Goal: Task Accomplishment & Management: Complete application form

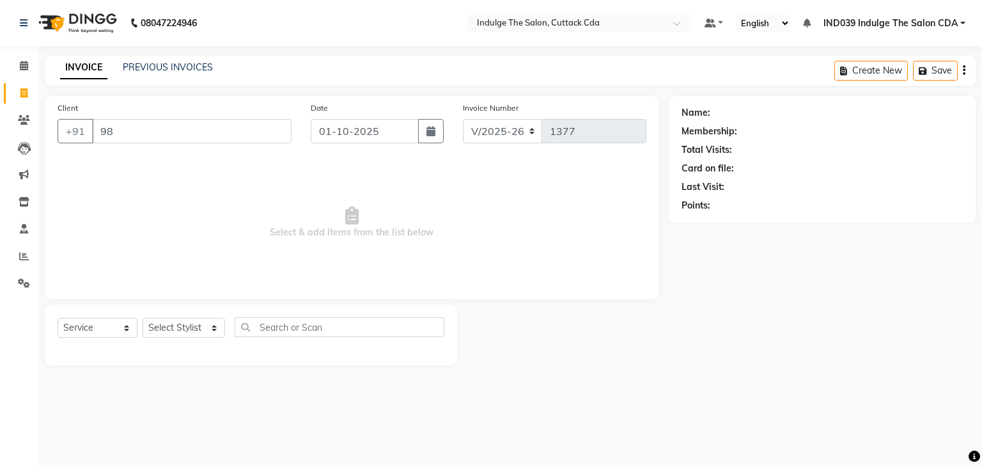
select select "7297"
select select "service"
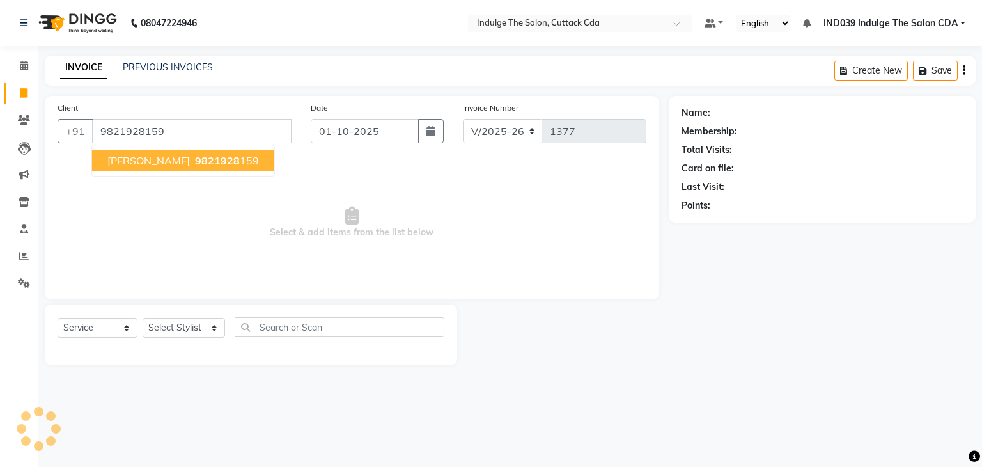
type input "9821928159"
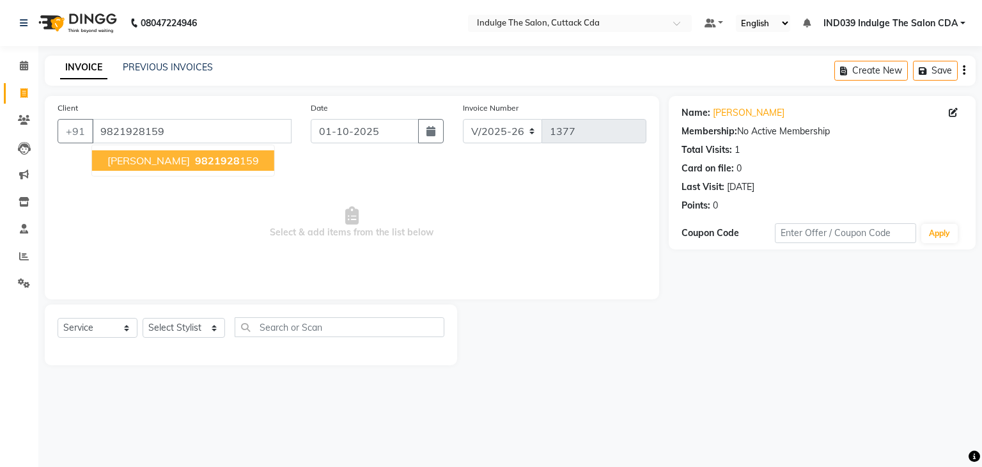
click at [235, 160] on span "9821928" at bounding box center [217, 160] width 45 height 13
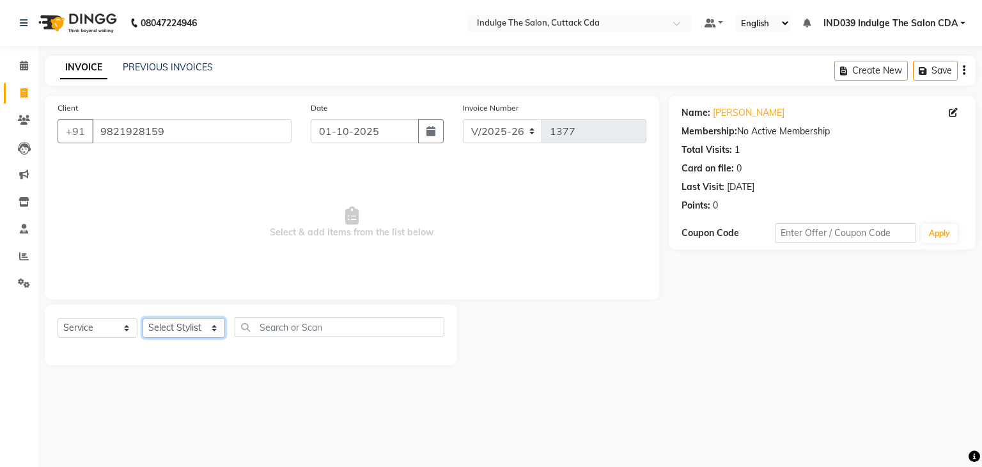
click at [182, 331] on select "Select Stylist [PERSON_NAME]( Therapist ) [PERSON_NAME] IND039 Indulge The Salo…" at bounding box center [184, 328] width 82 height 20
select select "91380"
click at [143, 318] on select "Select Stylist [PERSON_NAME]( Therapist ) [PERSON_NAME] IND039 Indulge The Salo…" at bounding box center [184, 328] width 82 height 20
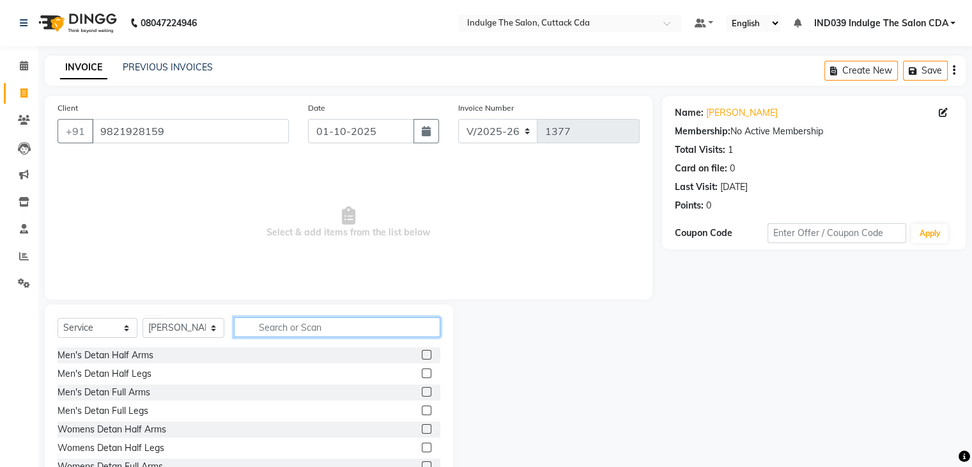
click at [297, 322] on input "text" at bounding box center [337, 327] width 206 height 20
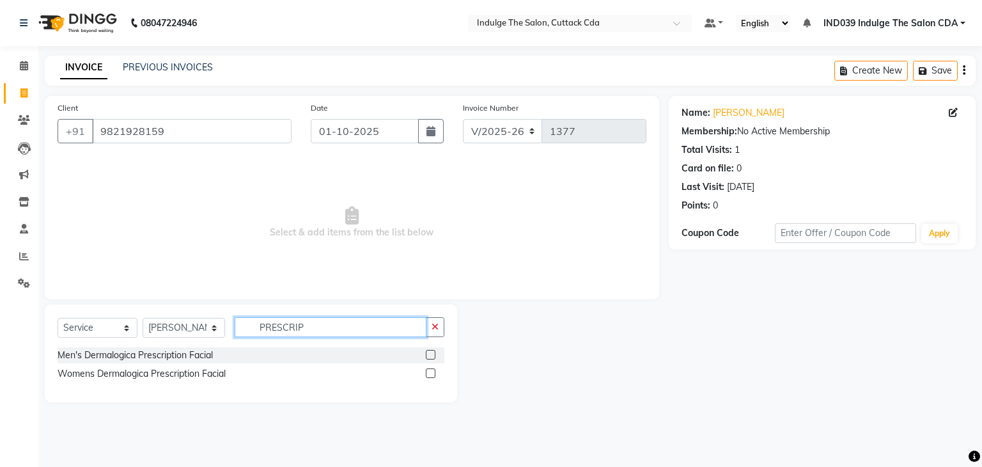
type input "PRESCRIP"
click at [427, 375] on label at bounding box center [431, 373] width 10 height 10
click at [427, 375] on input "checkbox" at bounding box center [430, 374] width 8 height 8
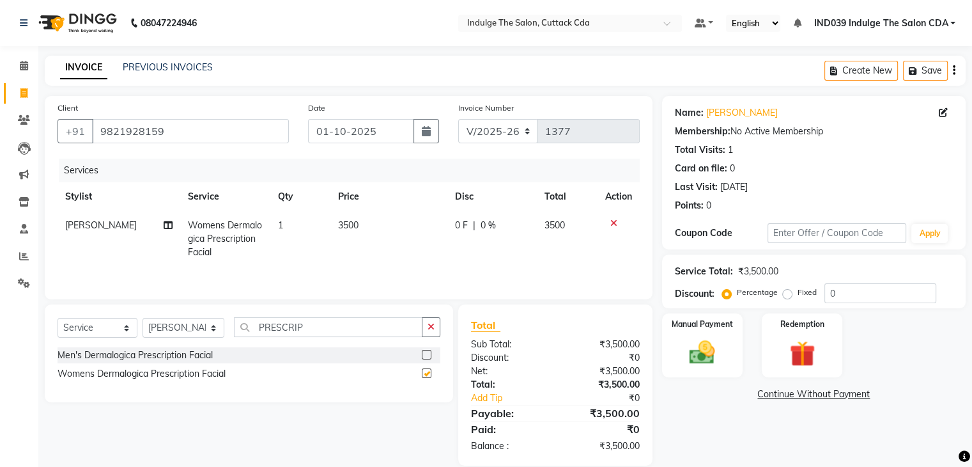
checkbox input "false"
click at [183, 329] on select "Select Stylist [PERSON_NAME]( Therapist ) [PERSON_NAME] IND039 Indulge The Salo…" at bounding box center [184, 328] width 82 height 20
select select "91068"
click at [143, 319] on select "Select Stylist [PERSON_NAME]( Therapist ) [PERSON_NAME] IND039 Indulge The Salo…" at bounding box center [184, 328] width 82 height 20
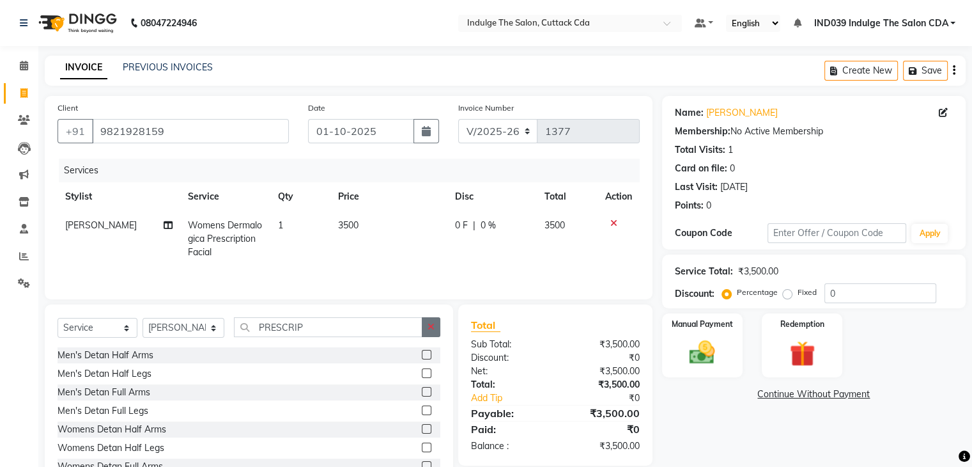
click at [435, 324] on button "button" at bounding box center [431, 327] width 19 height 20
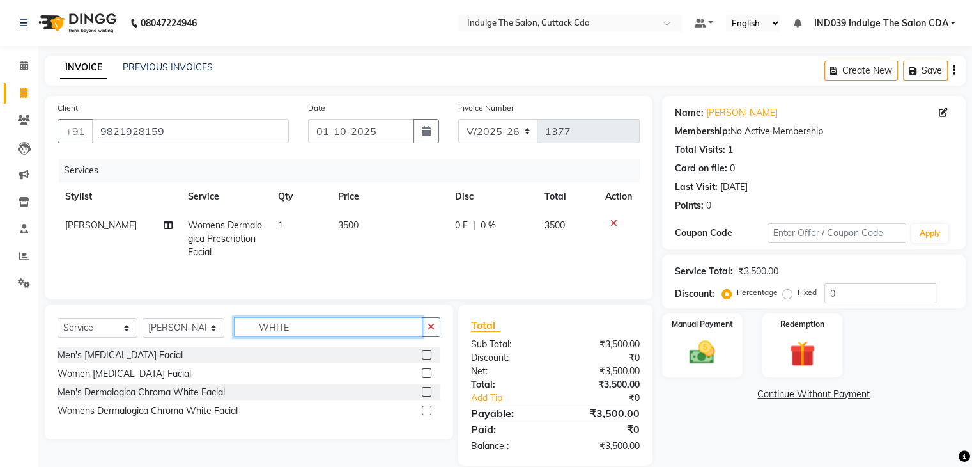
type input "WHITE"
click at [425, 353] on label at bounding box center [427, 355] width 10 height 10
click at [425, 353] on input "checkbox" at bounding box center [426, 355] width 8 height 8
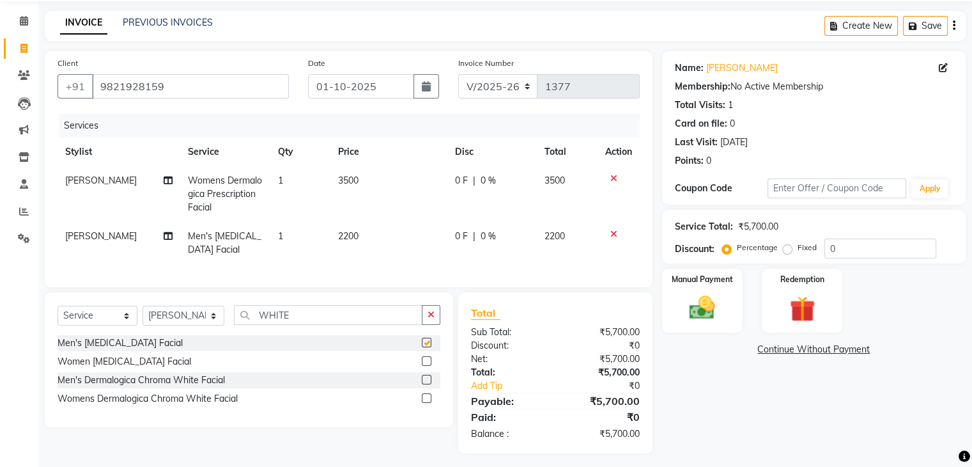
checkbox input "false"
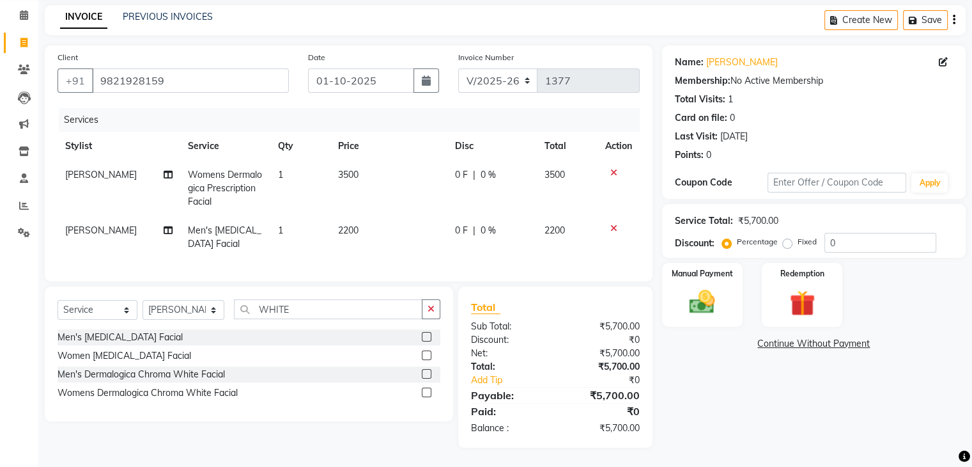
scroll to position [61, 0]
click at [192, 315] on select "Select Stylist [PERSON_NAME]( Therapist ) [PERSON_NAME] IND039 Indulge The Salo…" at bounding box center [184, 310] width 82 height 20
select select "91719"
click at [143, 300] on select "Select Stylist [PERSON_NAME]( Therapist ) [PERSON_NAME] IND039 Indulge The Salo…" at bounding box center [184, 310] width 82 height 20
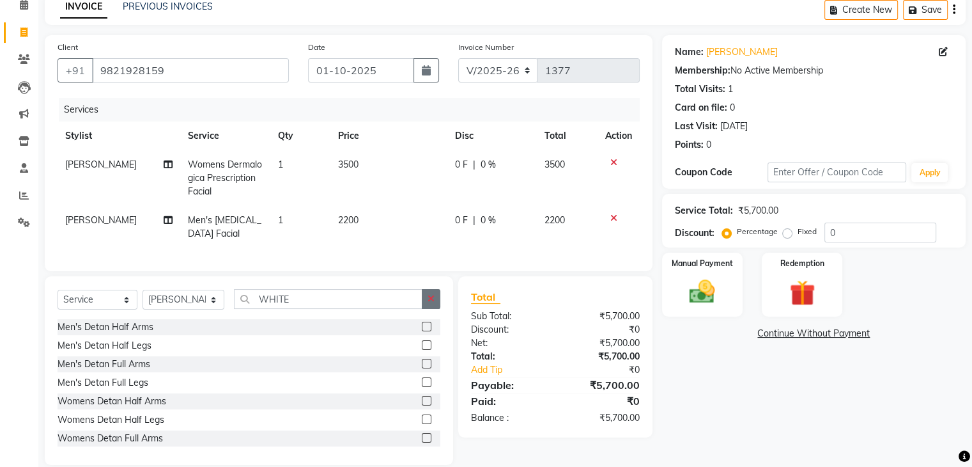
click at [426, 309] on button "button" at bounding box center [431, 299] width 19 height 20
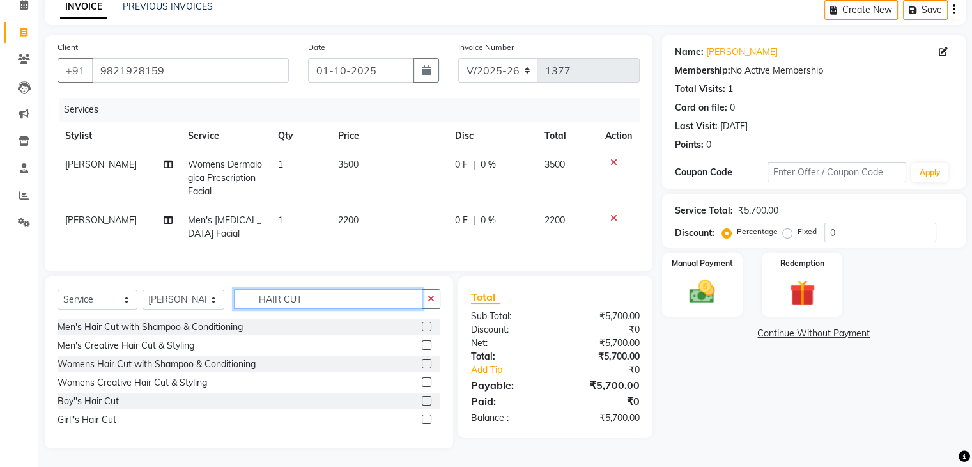
type input "HAIR CUT"
click at [426, 331] on label at bounding box center [427, 327] width 10 height 10
click at [426, 331] on input "checkbox" at bounding box center [426, 327] width 8 height 8
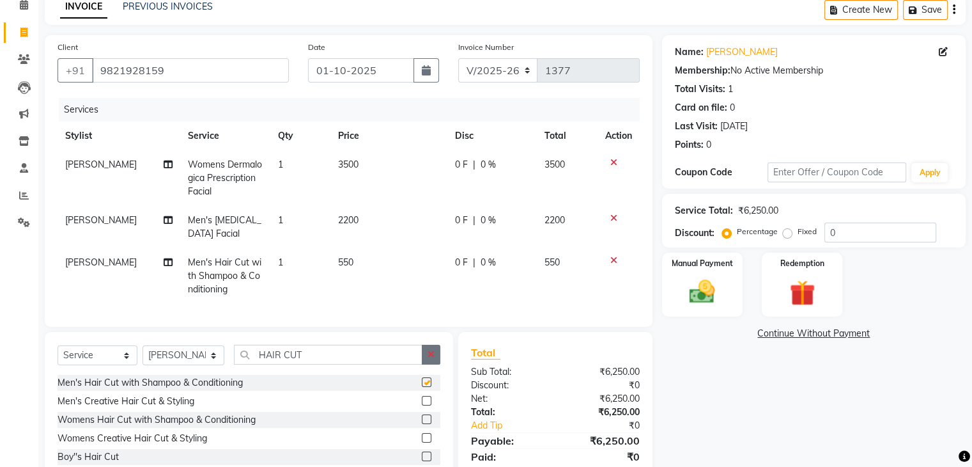
checkbox input "false"
click at [430, 359] on icon "button" at bounding box center [431, 354] width 7 height 9
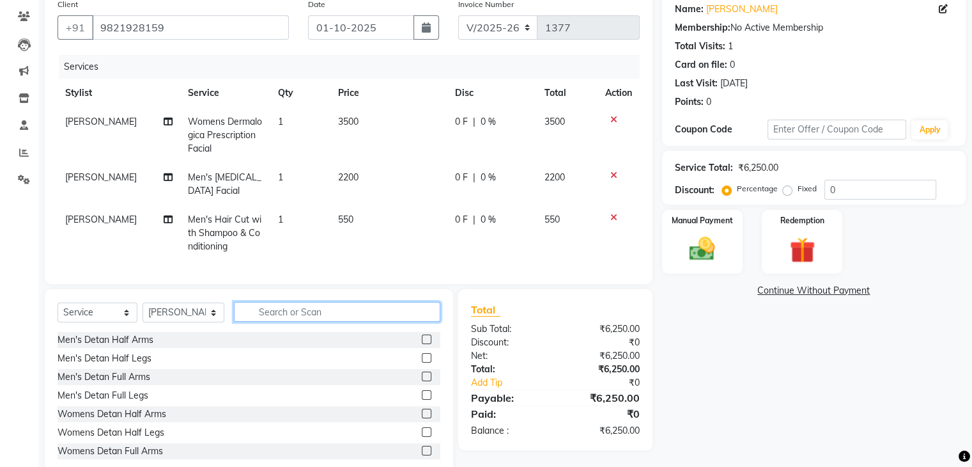
scroll to position [144, 0]
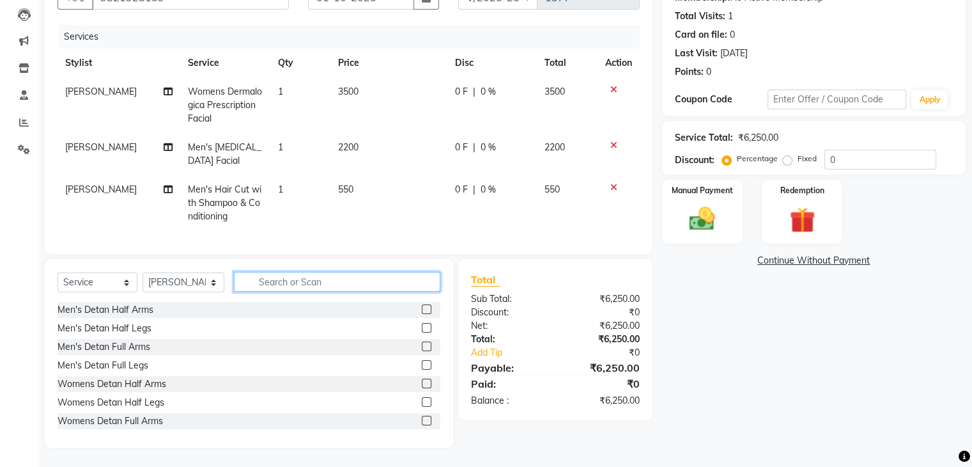
click at [399, 275] on input "text" at bounding box center [337, 282] width 206 height 20
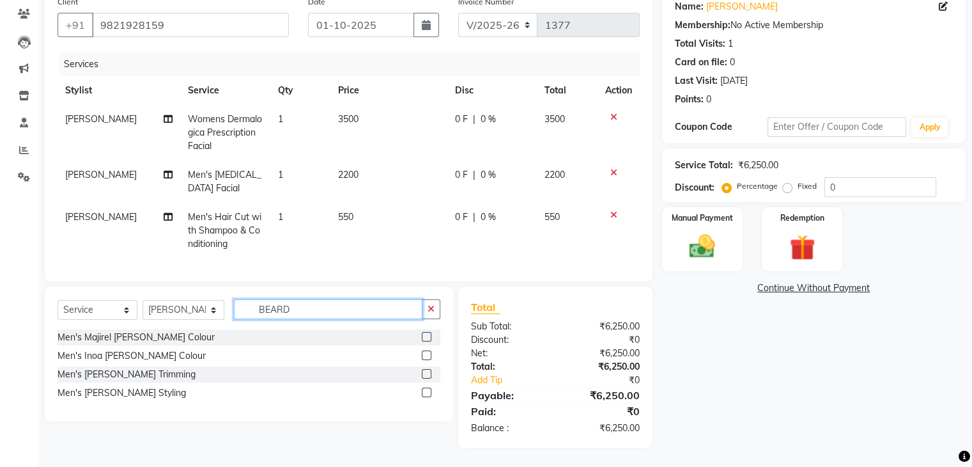
scroll to position [116, 0]
type input "BEARD"
click at [426, 393] on label at bounding box center [427, 392] width 10 height 10
click at [426, 393] on input "checkbox" at bounding box center [426, 393] width 8 height 8
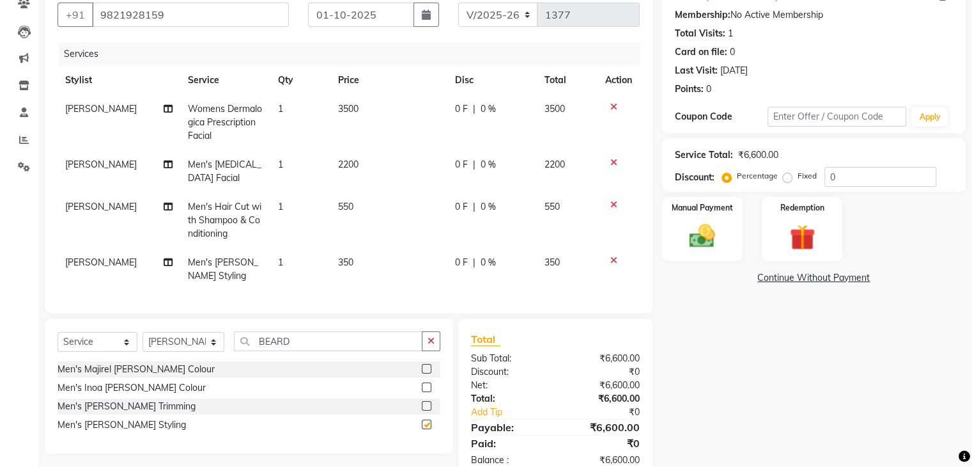
checkbox input "false"
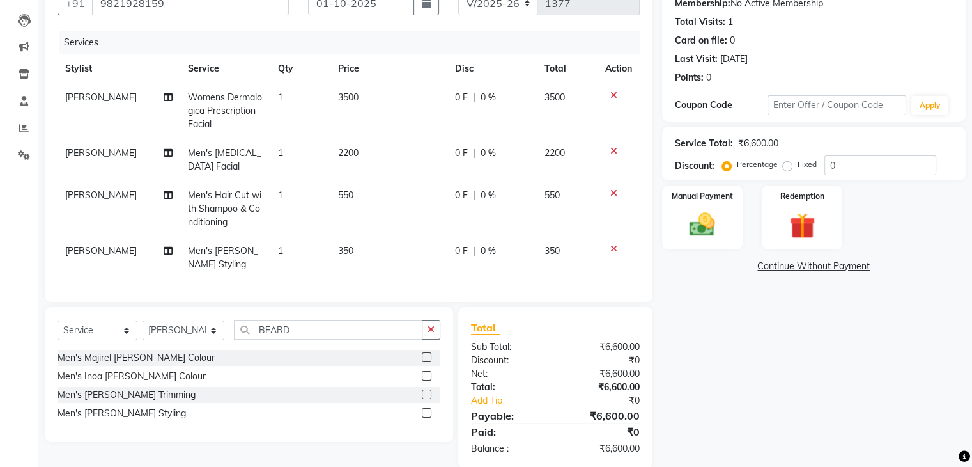
scroll to position [159, 0]
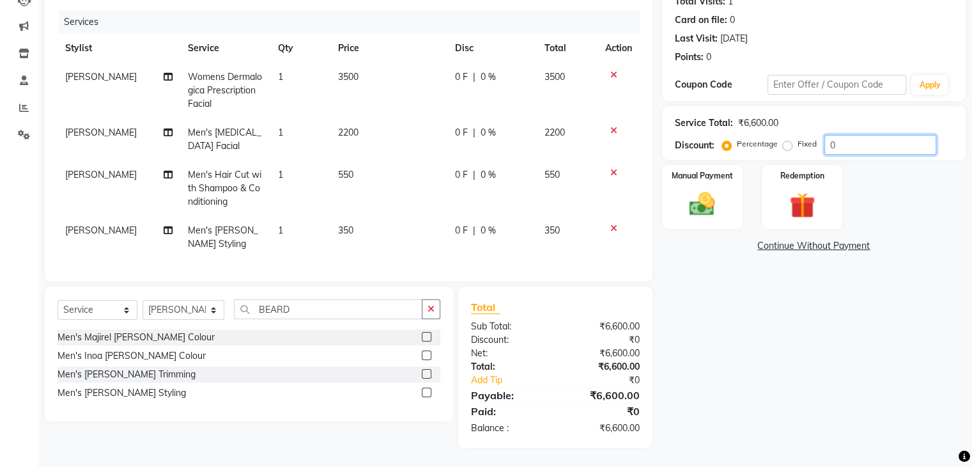
click at [853, 135] on input "0" at bounding box center [881, 145] width 112 height 20
type input "010"
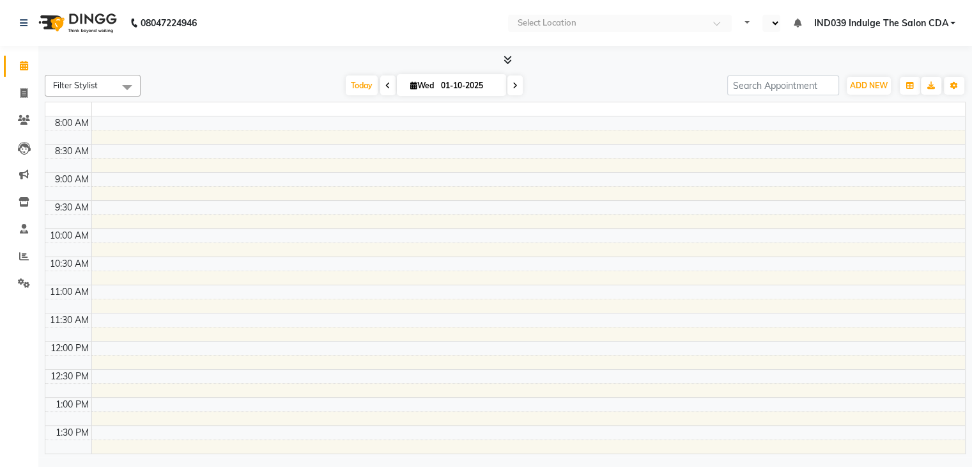
select select "en"
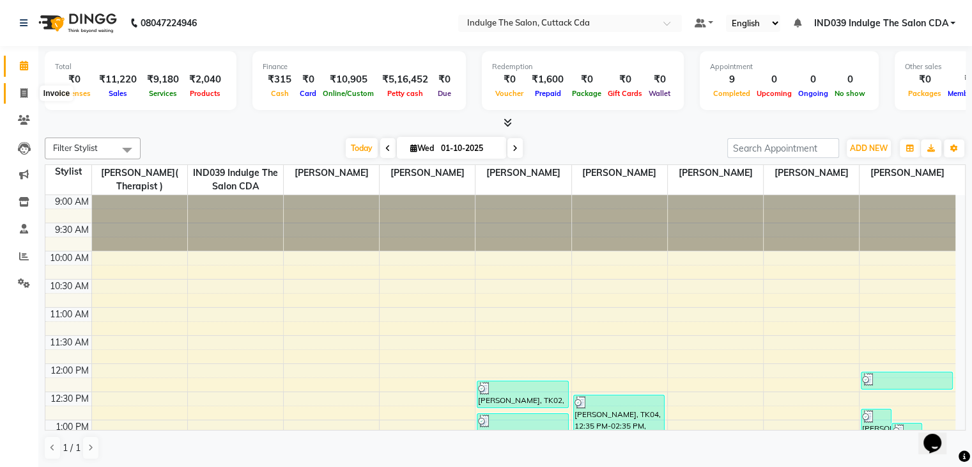
click at [23, 93] on icon at bounding box center [23, 93] width 7 height 10
select select "service"
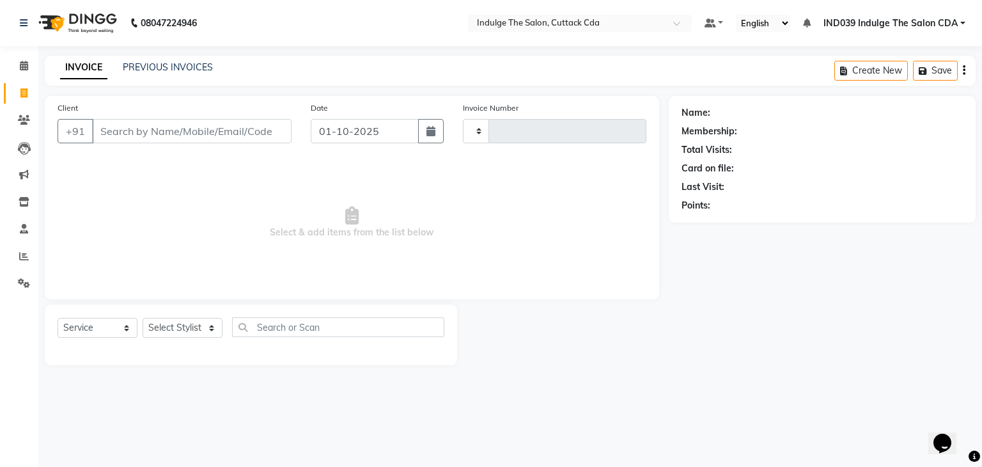
type input "1377"
select select "7297"
click at [162, 69] on link "PREVIOUS INVOICES" at bounding box center [168, 67] width 90 height 12
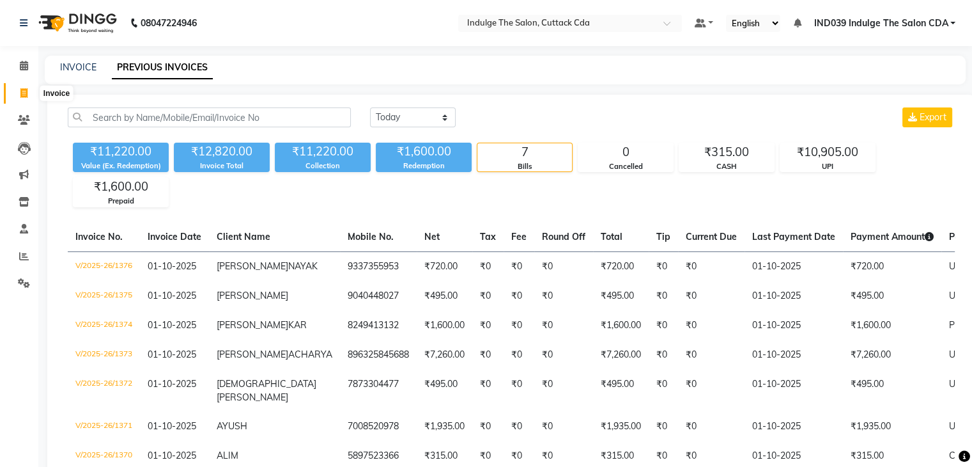
click at [27, 90] on span at bounding box center [24, 93] width 22 height 15
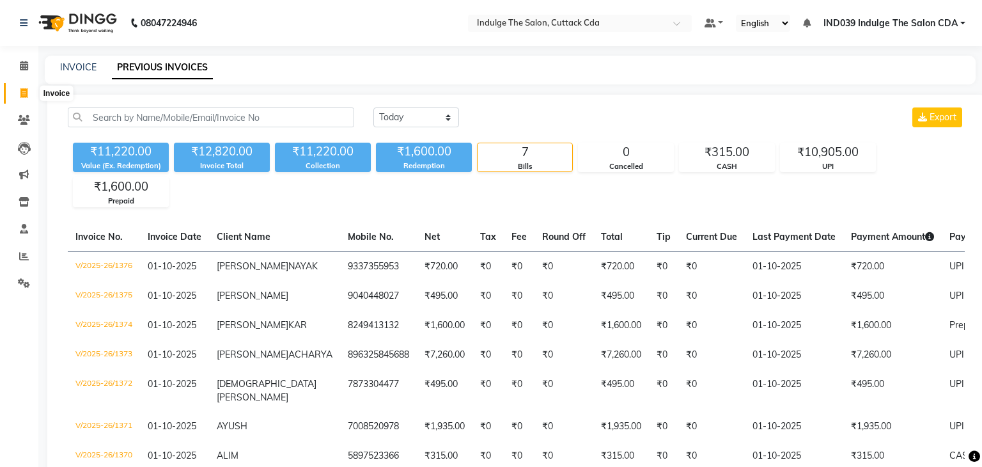
select select "7297"
select select "service"
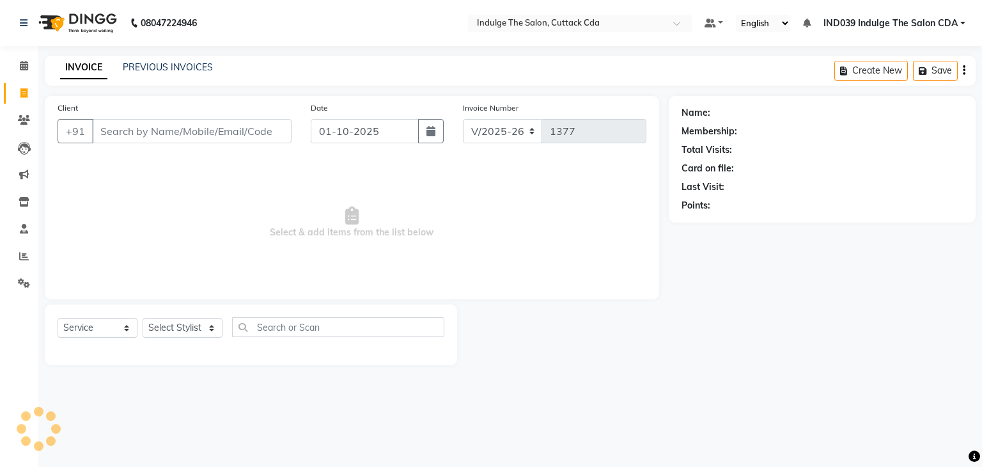
click at [159, 129] on input "Client" at bounding box center [191, 131] width 199 height 24
type input "6372326916"
click at [256, 130] on span "Add Client" at bounding box center [258, 131] width 51 height 13
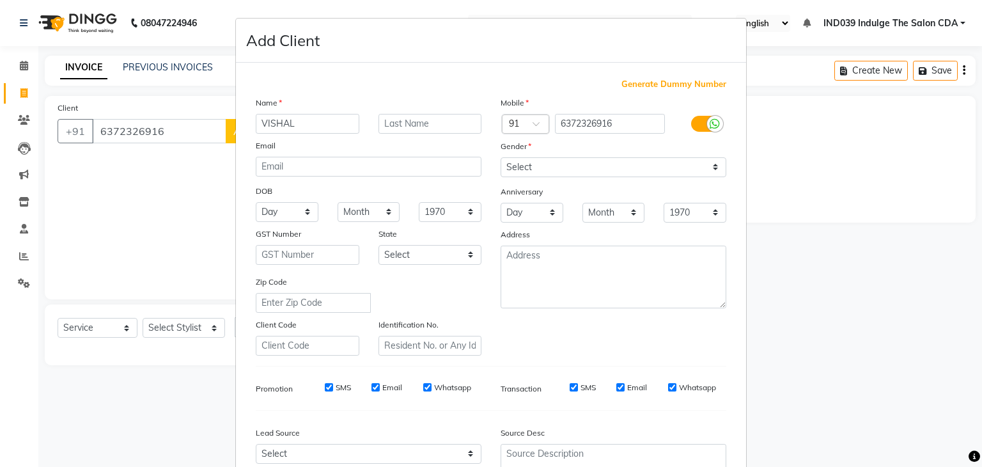
type input "VISHAL"
type input "[GEOGRAPHIC_DATA]"
click at [535, 167] on select "Select [DEMOGRAPHIC_DATA] [DEMOGRAPHIC_DATA] Other Prefer Not To Say" at bounding box center [614, 167] width 226 height 20
select select "[DEMOGRAPHIC_DATA]"
click at [501, 158] on select "Select [DEMOGRAPHIC_DATA] [DEMOGRAPHIC_DATA] Other Prefer Not To Say" at bounding box center [614, 167] width 226 height 20
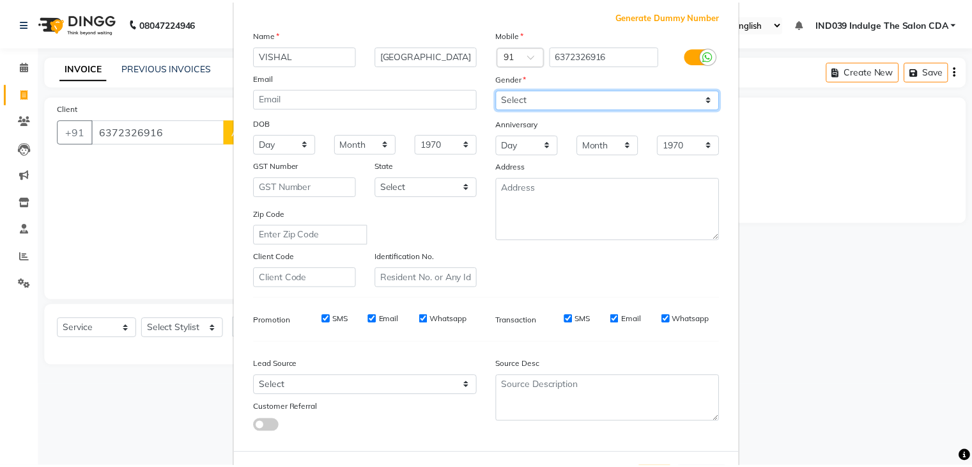
scroll to position [130, 0]
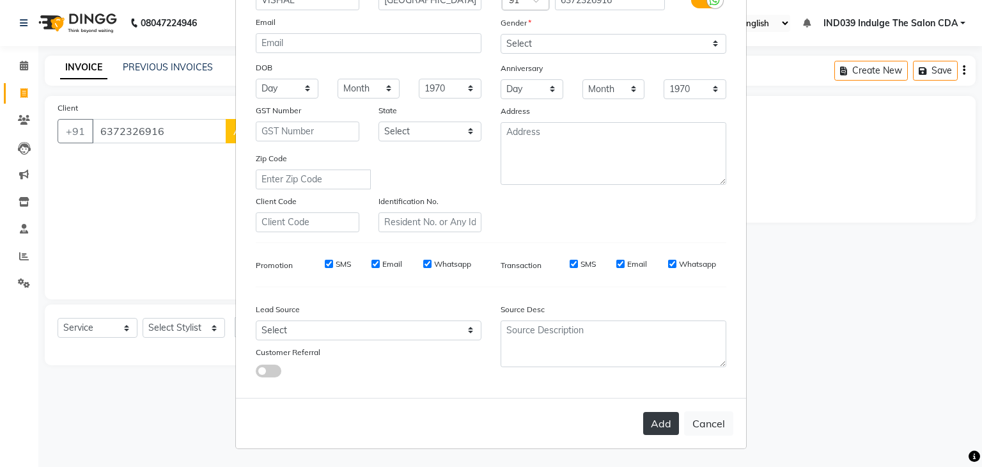
click at [647, 426] on button "Add" at bounding box center [661, 423] width 36 height 23
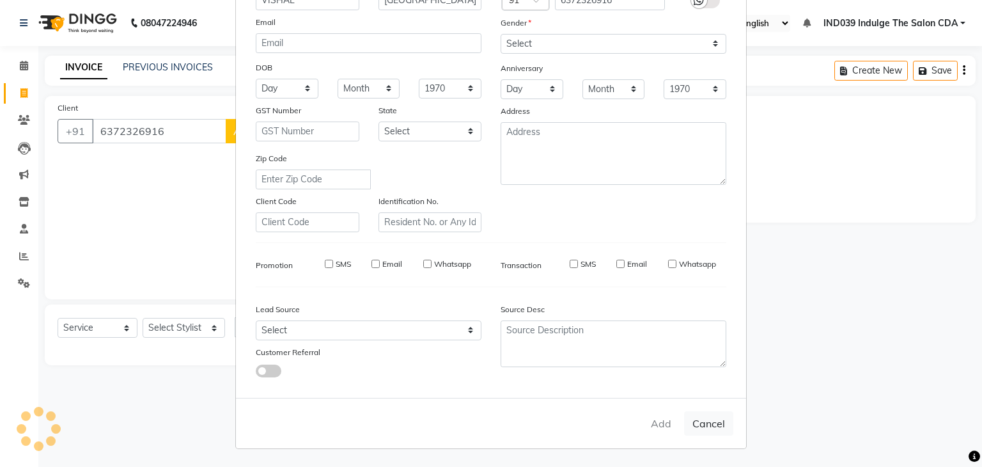
select select
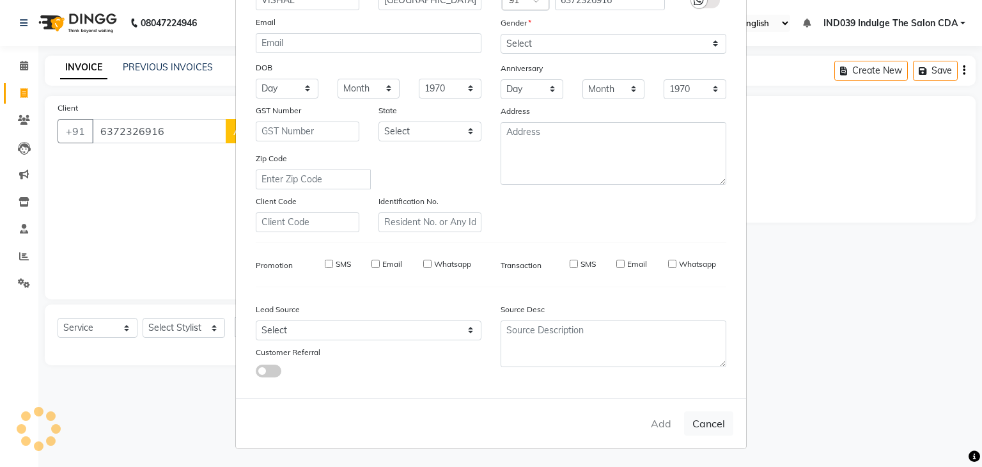
select select
checkbox input "false"
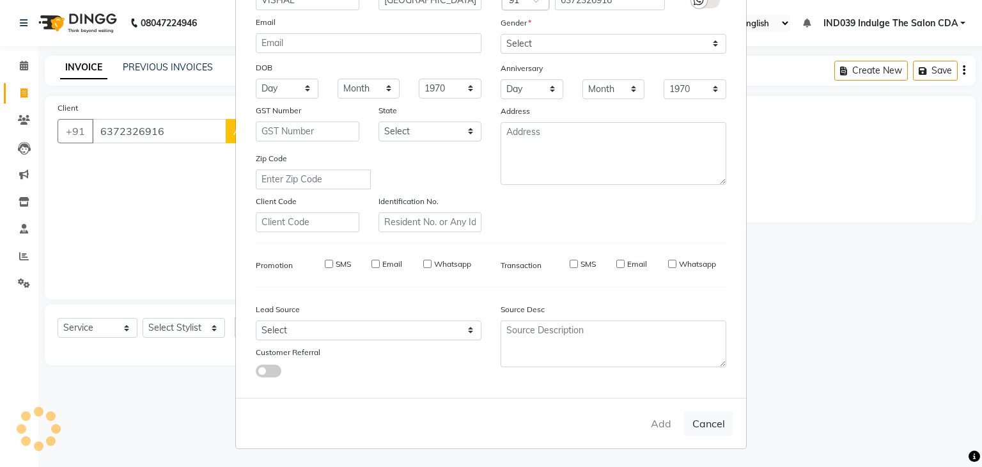
checkbox input "false"
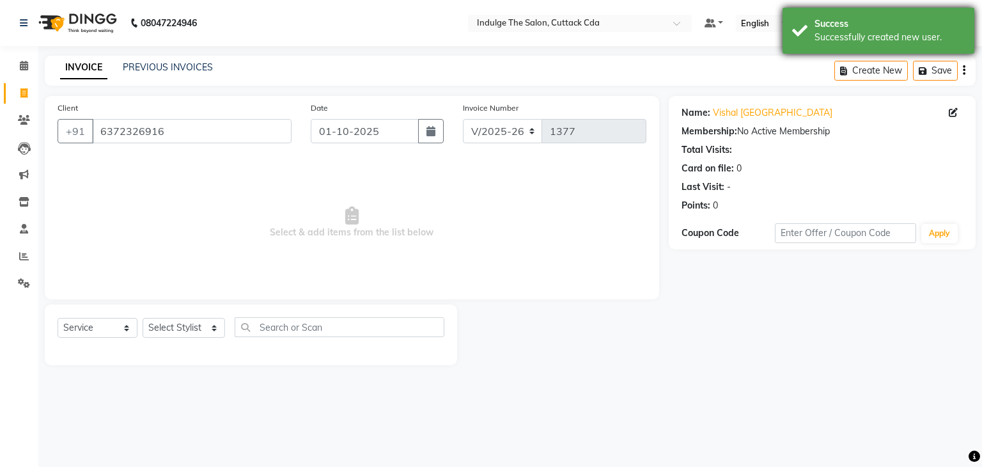
click at [867, 17] on div "Success" at bounding box center [890, 23] width 150 height 13
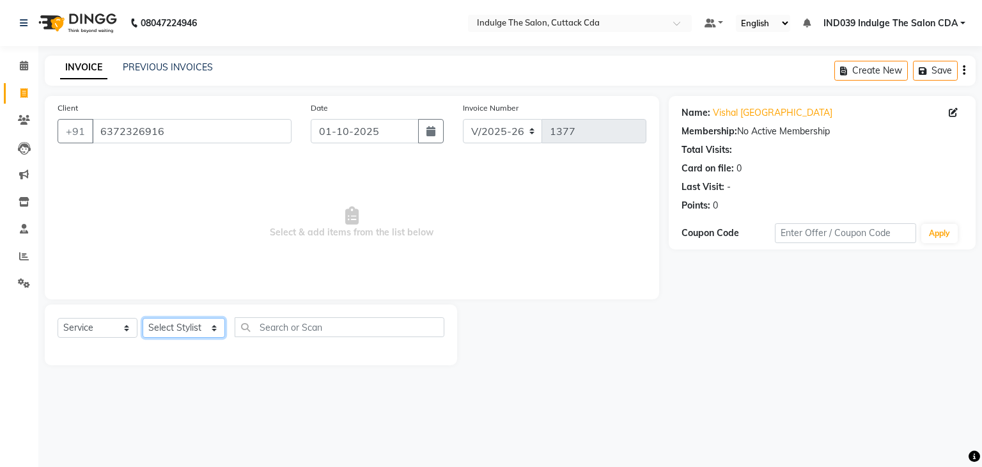
click at [180, 323] on select "Select Stylist [PERSON_NAME]( Therapist ) [PERSON_NAME] IND039 Indulge The Salo…" at bounding box center [184, 328] width 82 height 20
select select "91719"
click at [143, 318] on select "Select Stylist [PERSON_NAME]( Therapist ) [PERSON_NAME] IND039 Indulge The Salo…" at bounding box center [184, 328] width 82 height 20
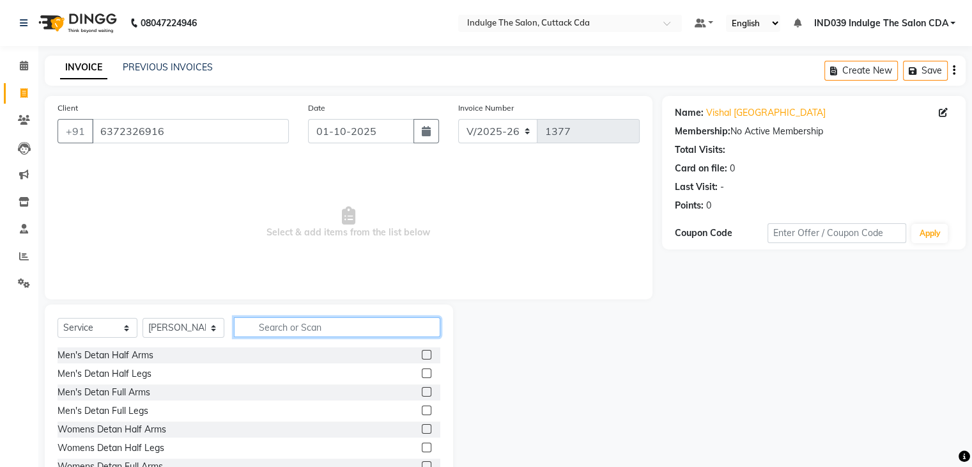
click at [318, 324] on input "text" at bounding box center [337, 327] width 206 height 20
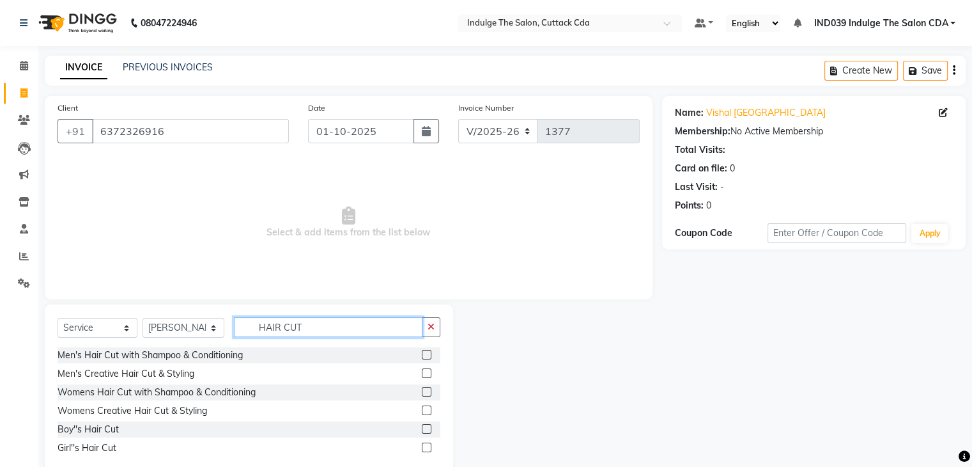
type input "HAIR CUT"
click at [424, 354] on label at bounding box center [427, 355] width 10 height 10
click at [424, 354] on input "checkbox" at bounding box center [426, 355] width 8 height 8
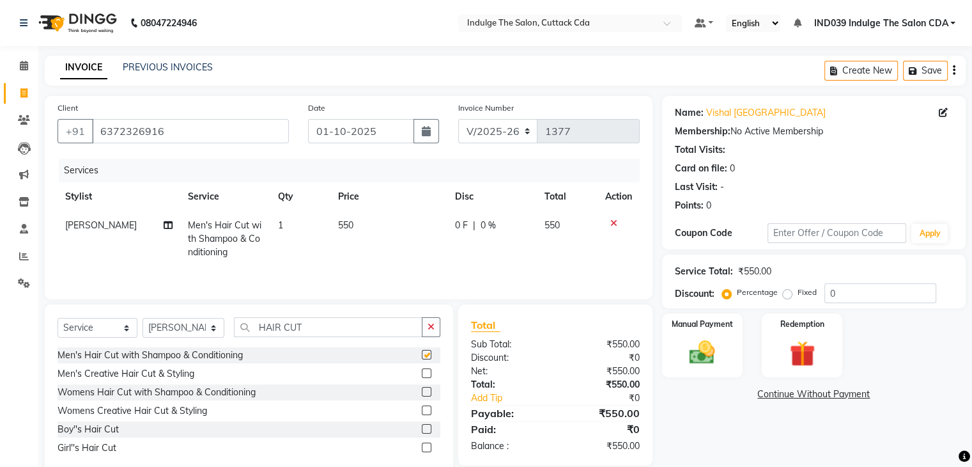
checkbox input "false"
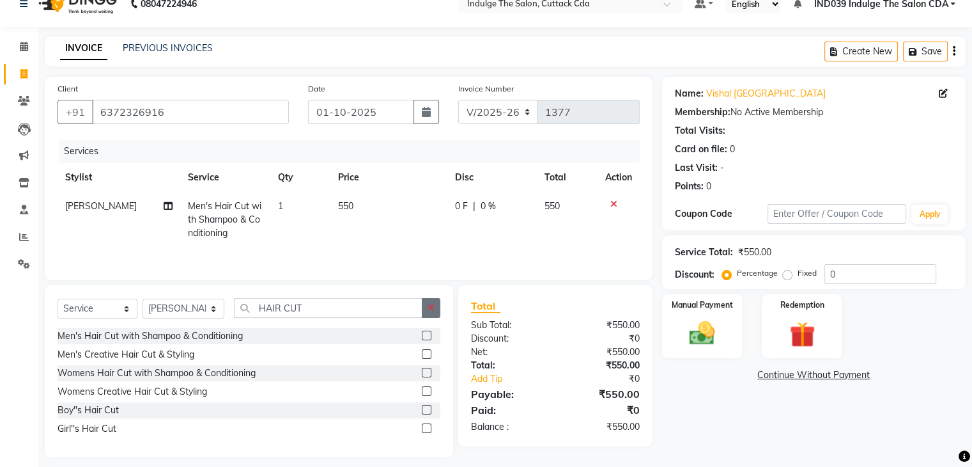
scroll to position [29, 0]
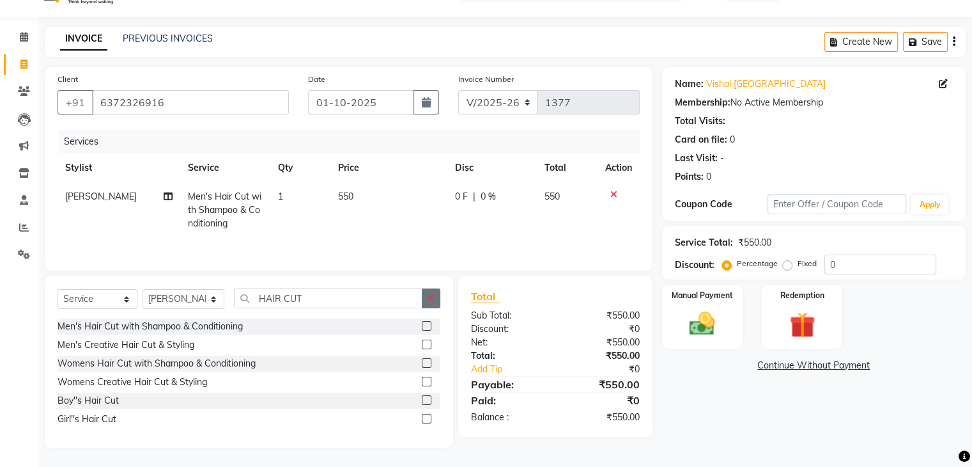
click at [432, 297] on icon "button" at bounding box center [431, 297] width 7 height 9
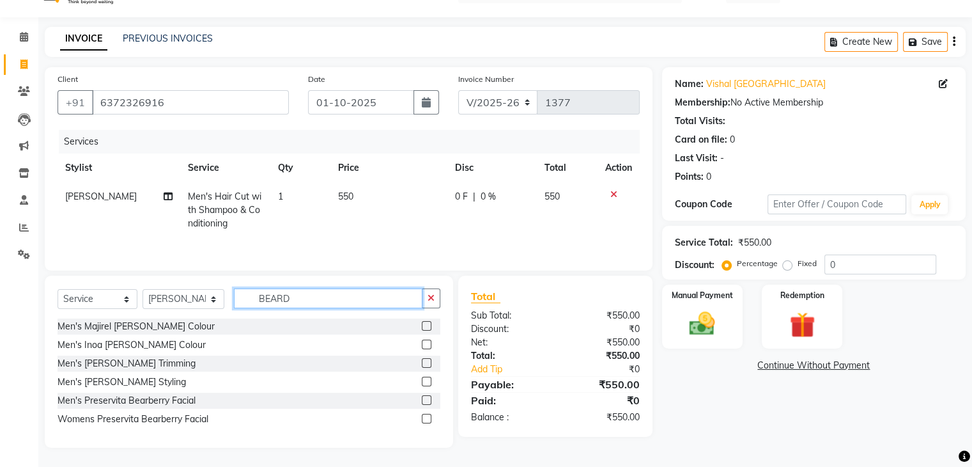
scroll to position [18, 0]
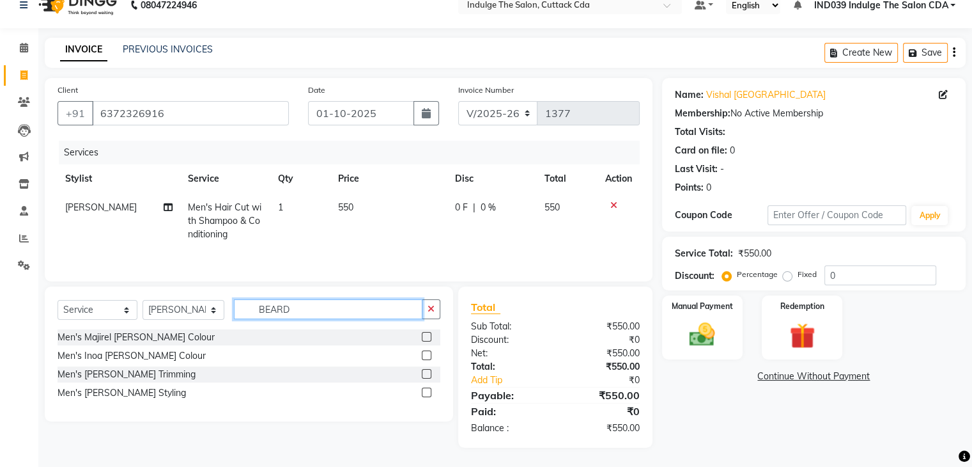
type input "BEARD"
click at [425, 393] on label at bounding box center [427, 392] width 10 height 10
click at [425, 393] on input "checkbox" at bounding box center [426, 393] width 8 height 8
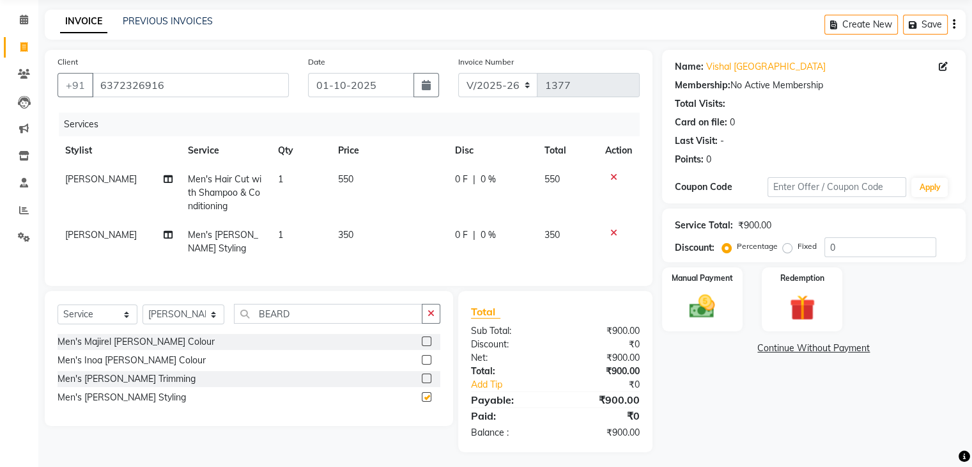
checkbox input "false"
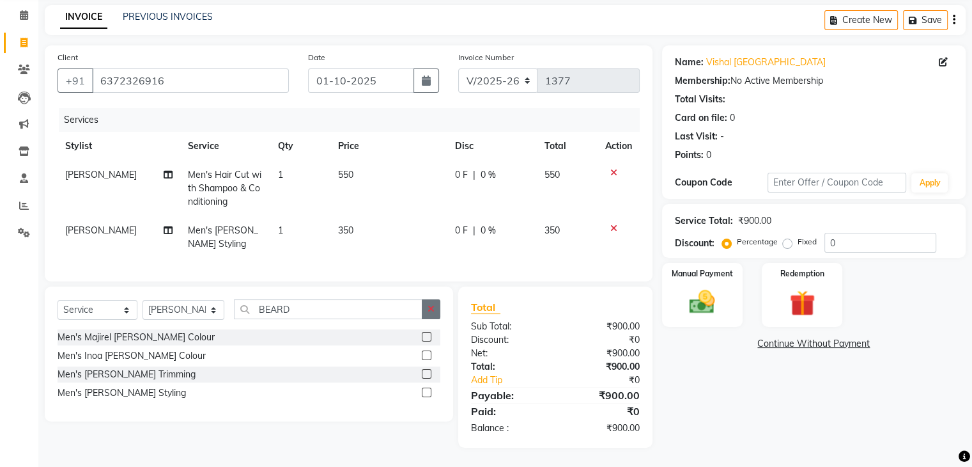
click at [431, 309] on icon "button" at bounding box center [431, 308] width 7 height 9
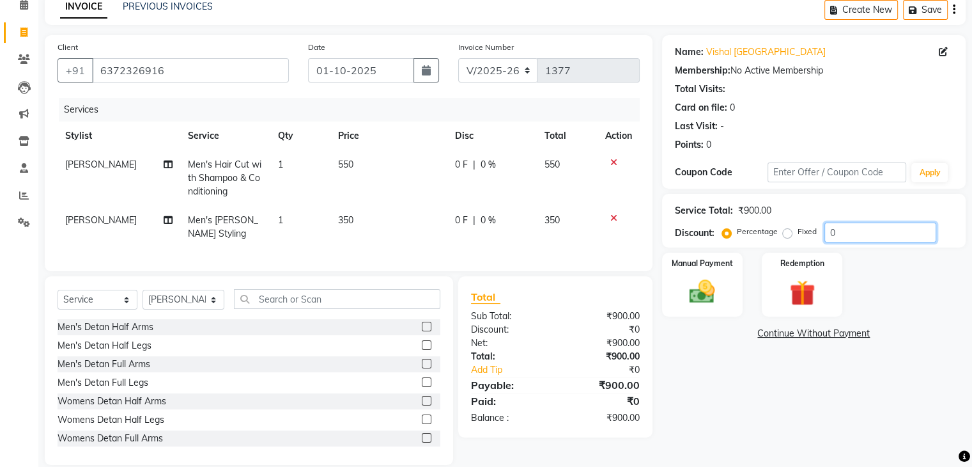
click at [892, 236] on input "0" at bounding box center [881, 232] width 112 height 20
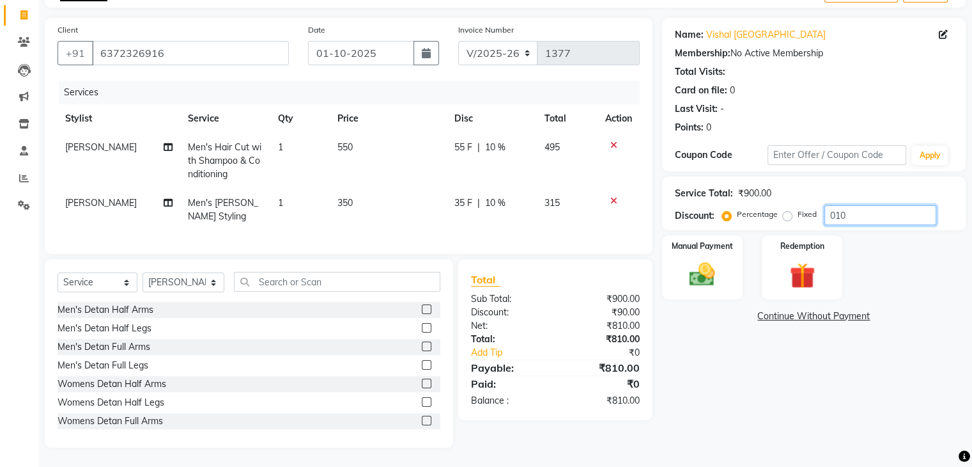
scroll to position [88, 0]
type input "010"
click at [697, 260] on img at bounding box center [702, 275] width 43 height 31
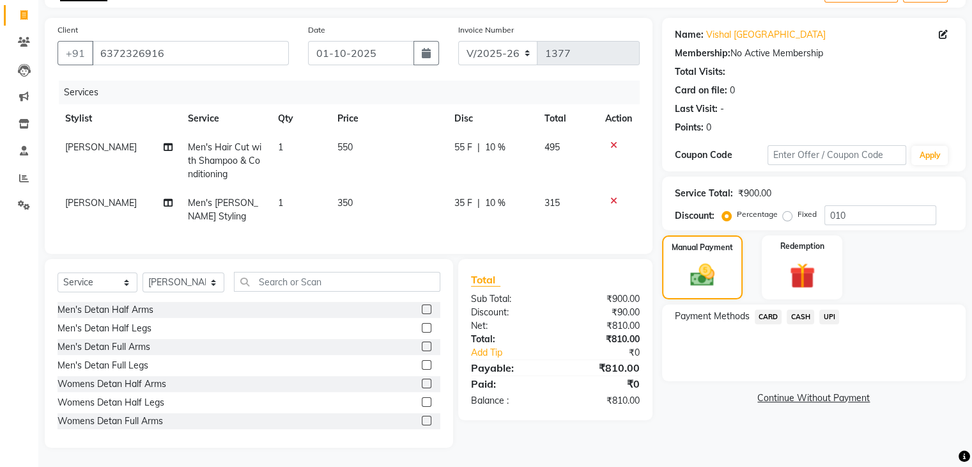
click at [829, 309] on span "UPI" at bounding box center [830, 316] width 20 height 15
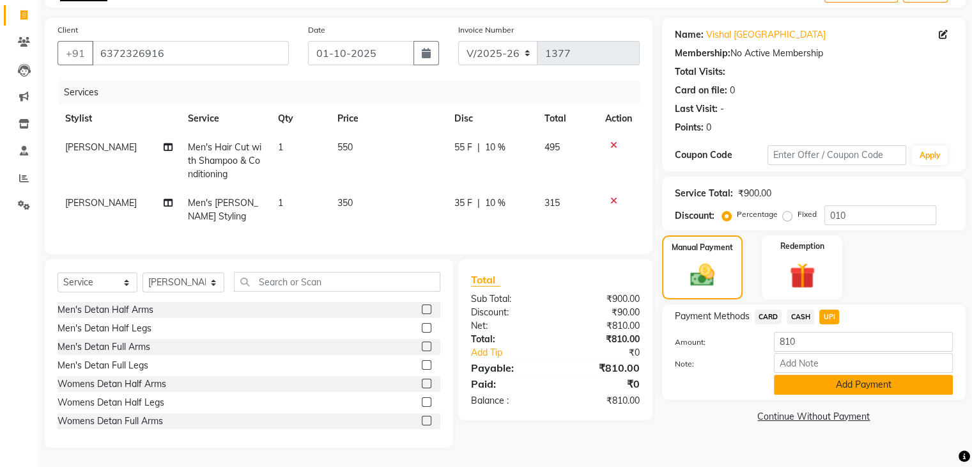
click at [886, 376] on button "Add Payment" at bounding box center [863, 385] width 179 height 20
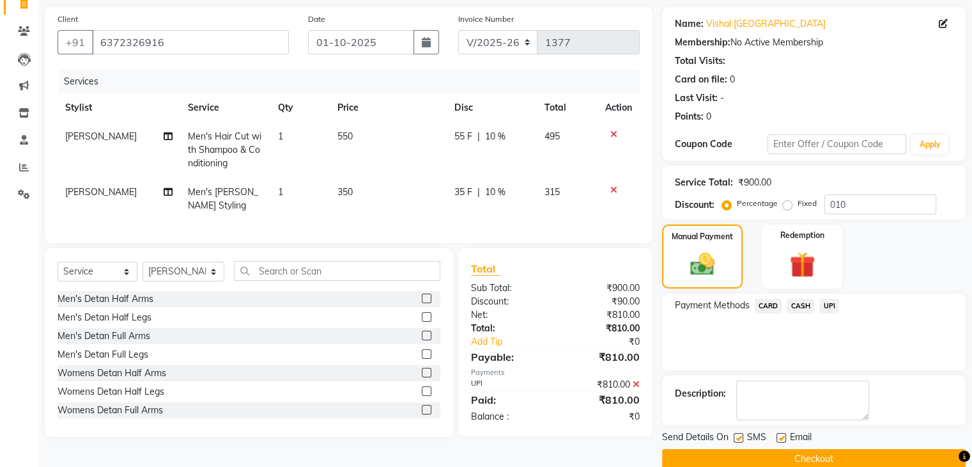
scroll to position [109, 0]
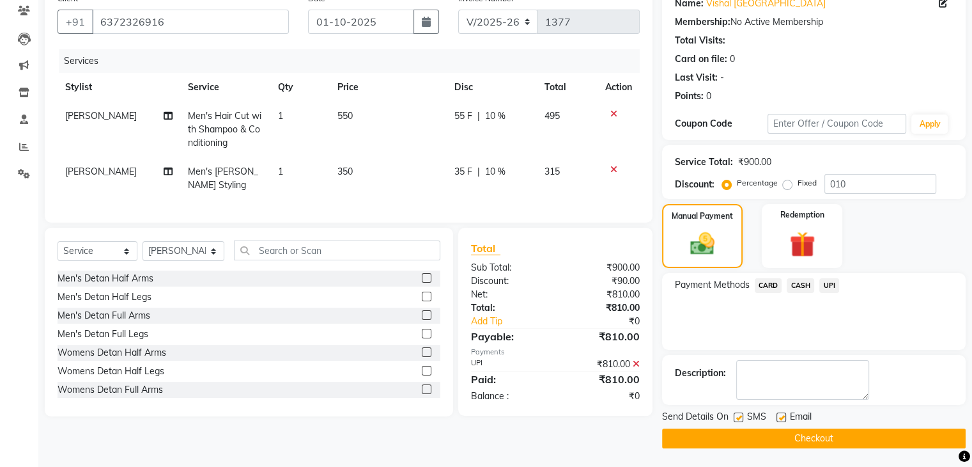
click at [867, 435] on button "Checkout" at bounding box center [814, 438] width 304 height 20
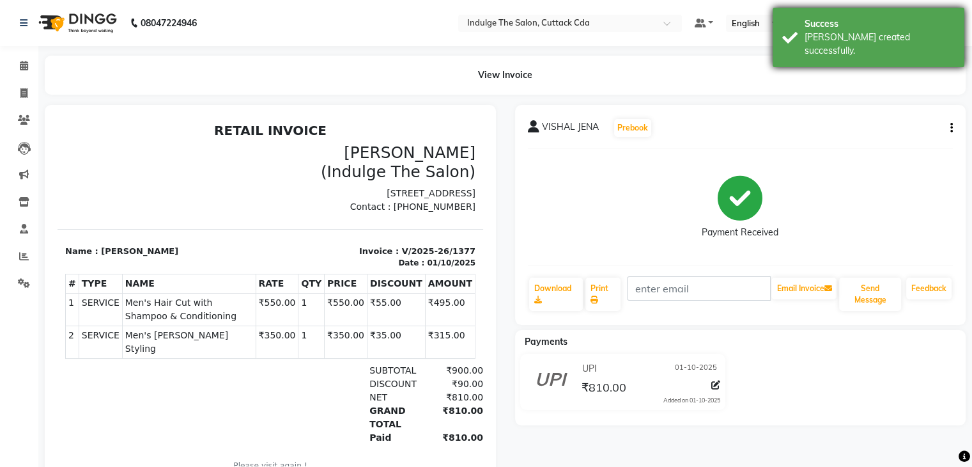
click at [854, 15] on div "Success [PERSON_NAME] created successfully." at bounding box center [869, 37] width 192 height 59
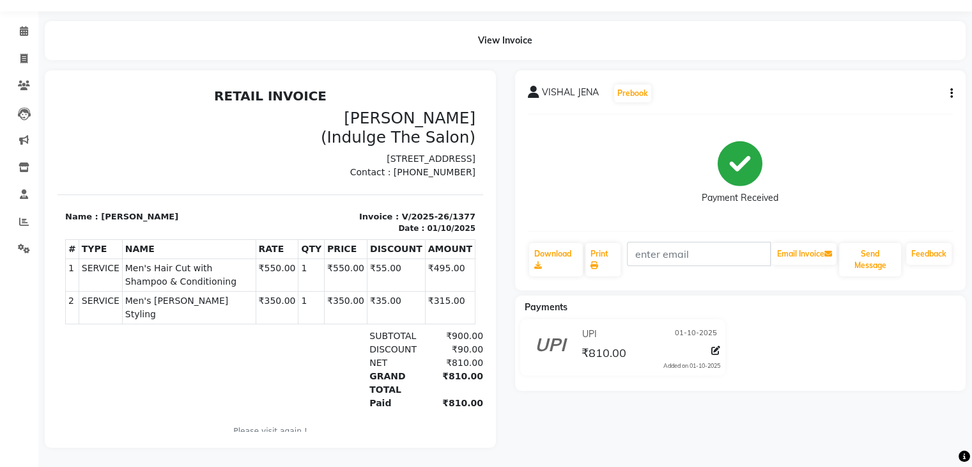
scroll to position [41, 0]
click at [26, 217] on icon at bounding box center [24, 222] width 10 height 10
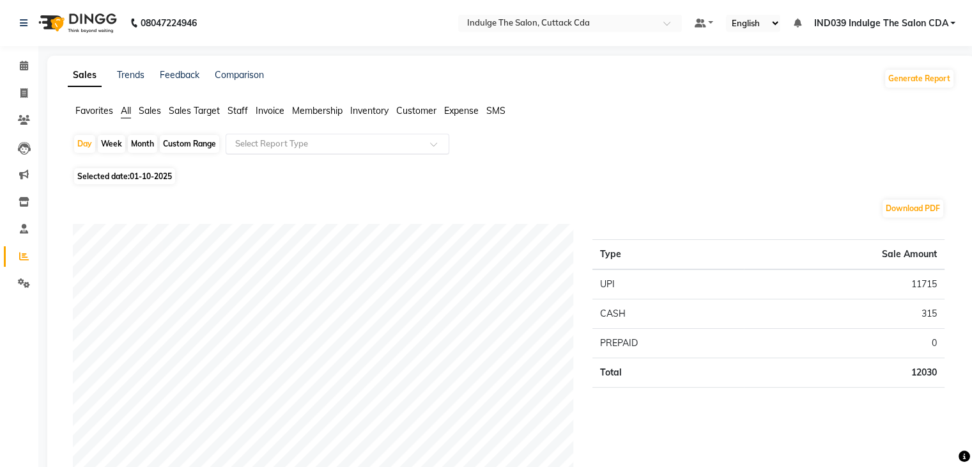
click at [285, 145] on input "text" at bounding box center [325, 143] width 184 height 13
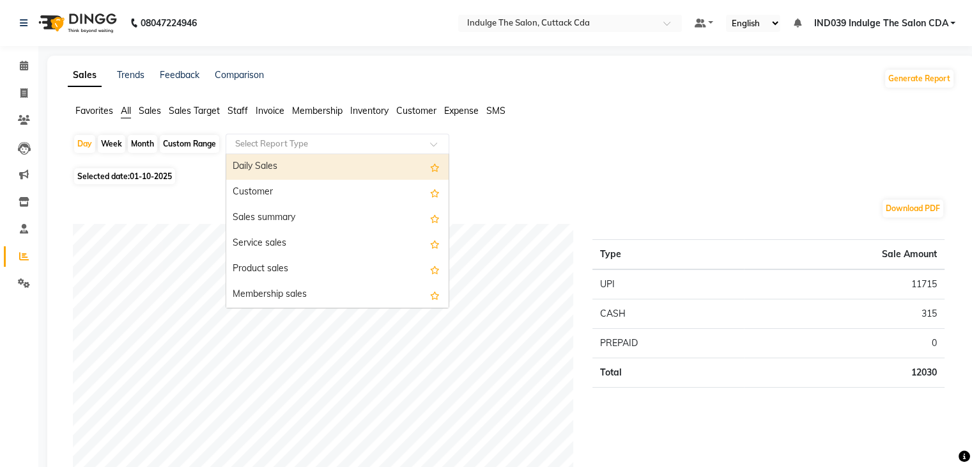
click at [291, 164] on div "Daily Sales" at bounding box center [337, 167] width 222 height 26
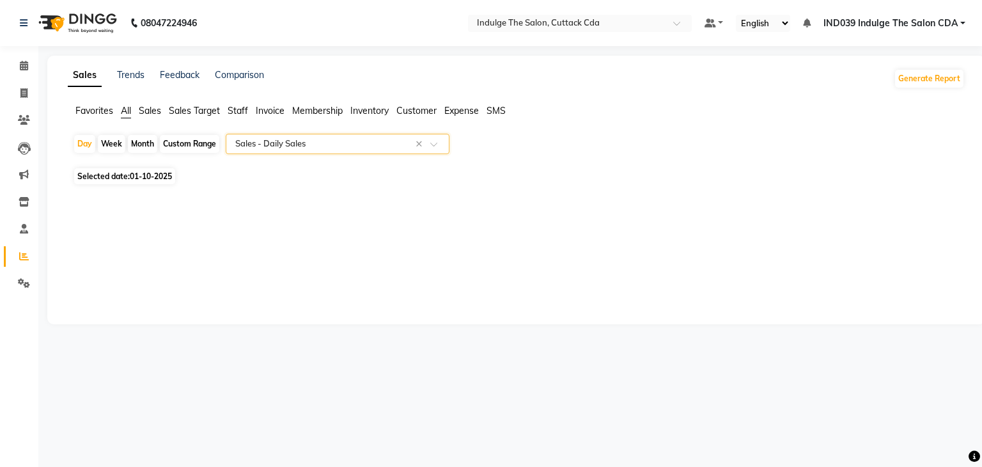
select select "full_report"
select select "csv"
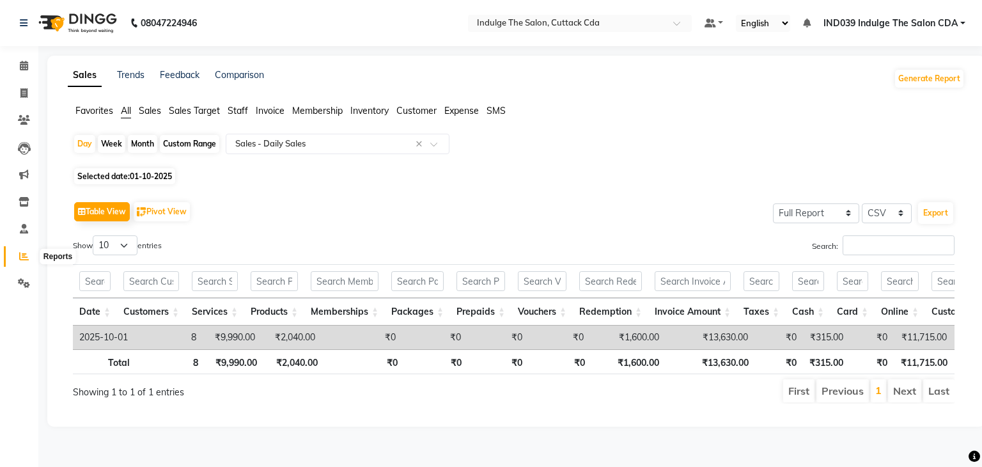
click at [26, 254] on icon at bounding box center [24, 256] width 10 height 10
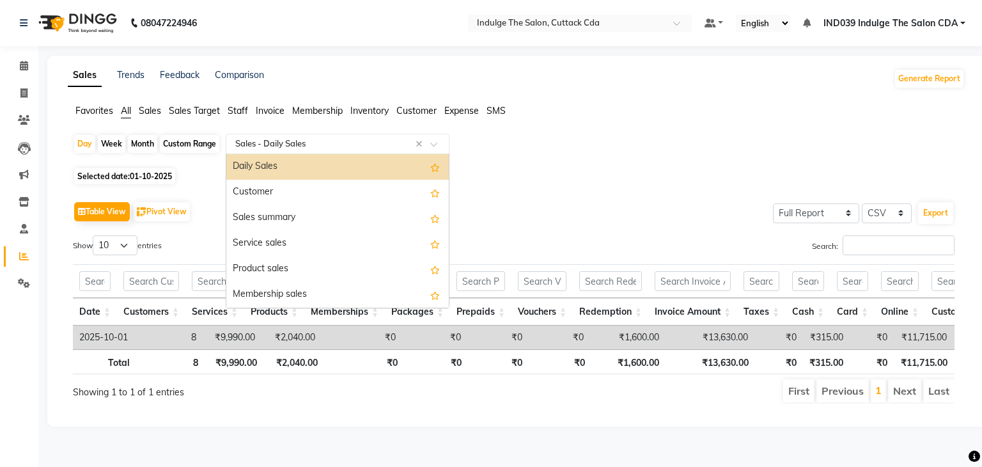
click at [281, 143] on input "text" at bounding box center [325, 143] width 184 height 13
click at [293, 169] on div "Daily Sales" at bounding box center [337, 167] width 222 height 26
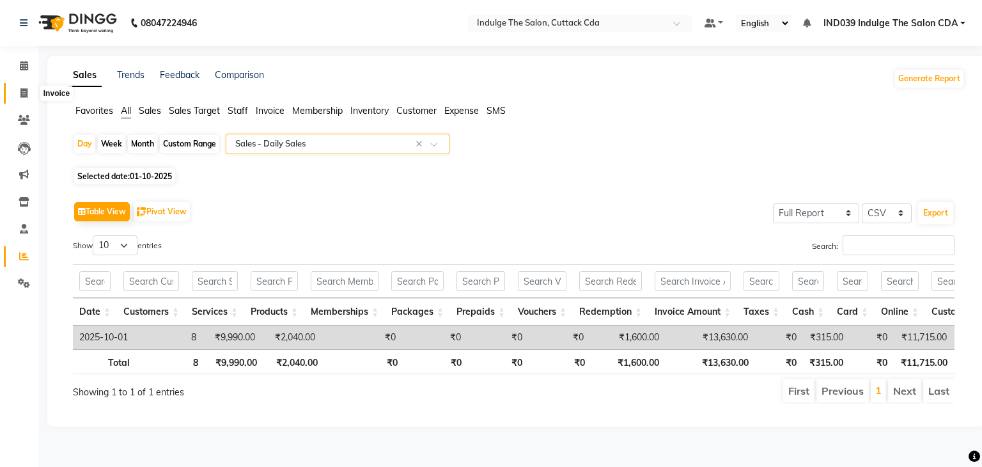
click at [24, 91] on icon at bounding box center [23, 93] width 7 height 10
select select "service"
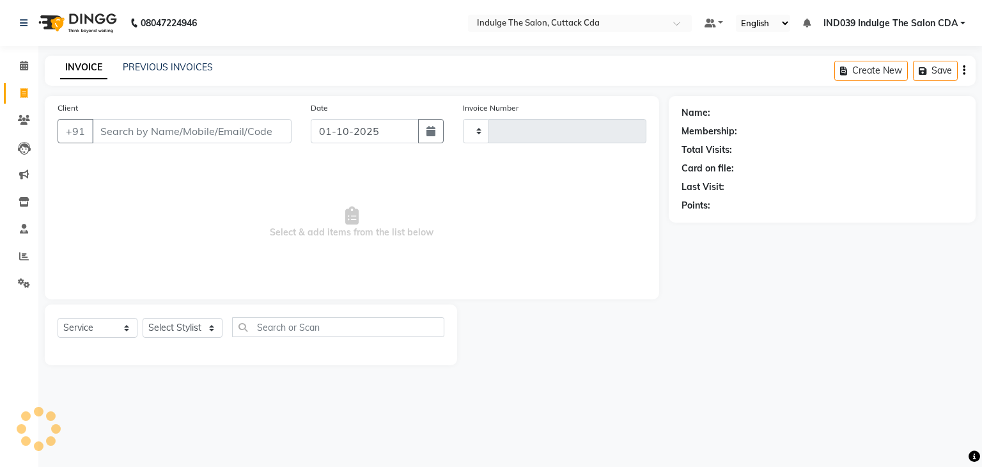
type input "1378"
select select "7297"
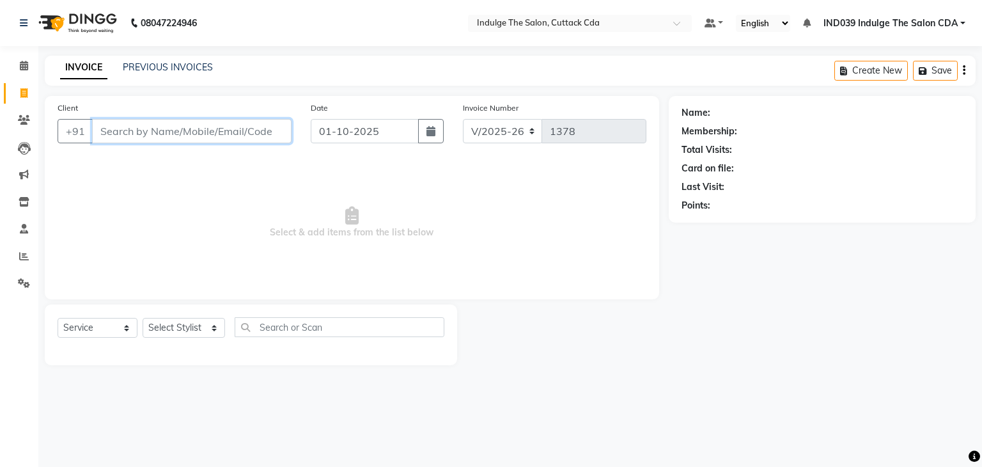
click at [198, 131] on input "Client" at bounding box center [191, 131] width 199 height 24
